Goal: Transaction & Acquisition: Purchase product/service

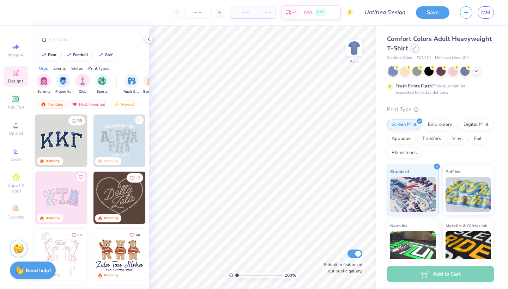
click at [415, 46] on div at bounding box center [415, 48] width 8 height 8
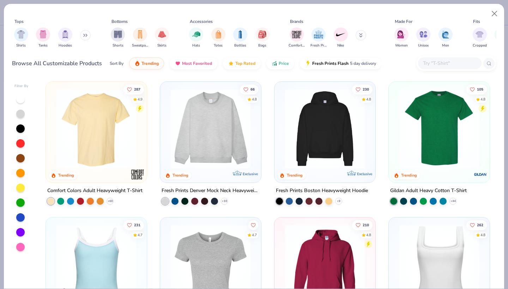
click at [441, 60] on input "text" at bounding box center [449, 63] width 54 height 8
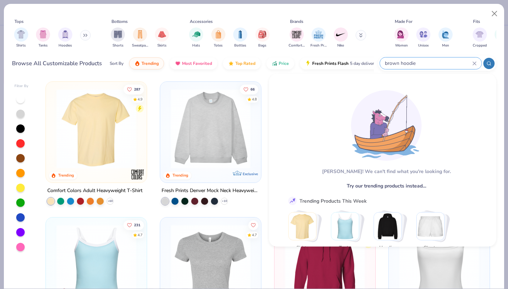
type input "brown hoodie"
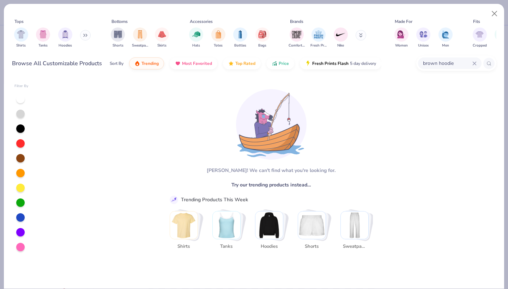
click at [17, 158] on div at bounding box center [20, 158] width 8 height 8
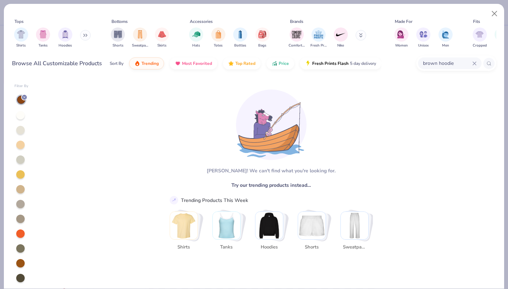
click at [477, 64] on div "brown hoodie" at bounding box center [450, 64] width 64 height 12
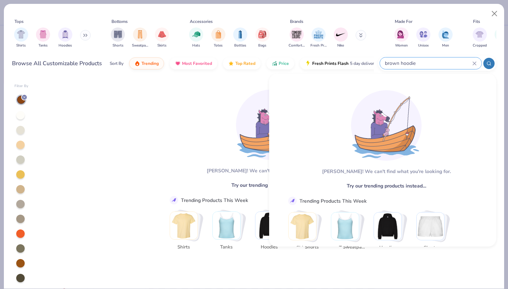
click at [477, 64] on div "brown hoodie" at bounding box center [431, 64] width 102 height 12
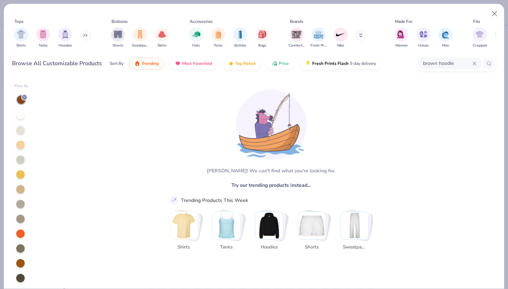
click at [476, 64] on icon at bounding box center [475, 63] width 4 height 4
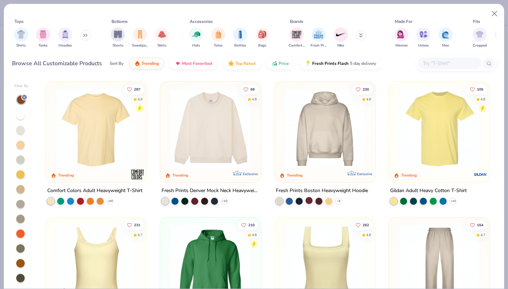
click at [311, 201] on div at bounding box center [309, 200] width 7 height 7
